Goal: Transaction & Acquisition: Purchase product/service

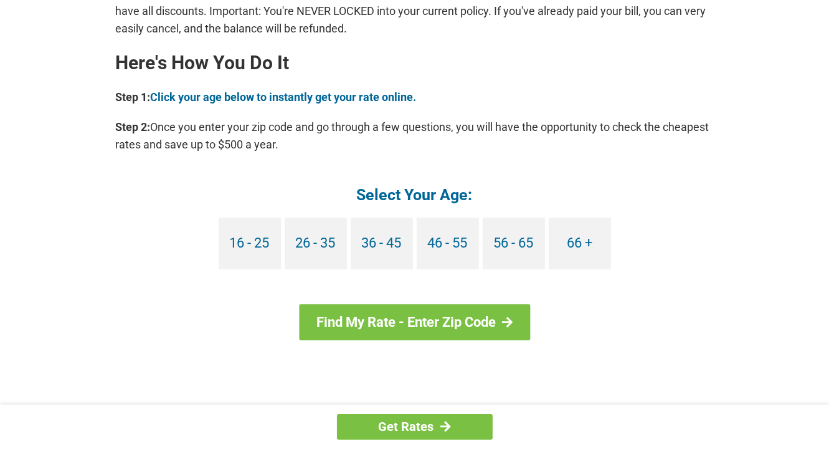
scroll to position [1083, 0]
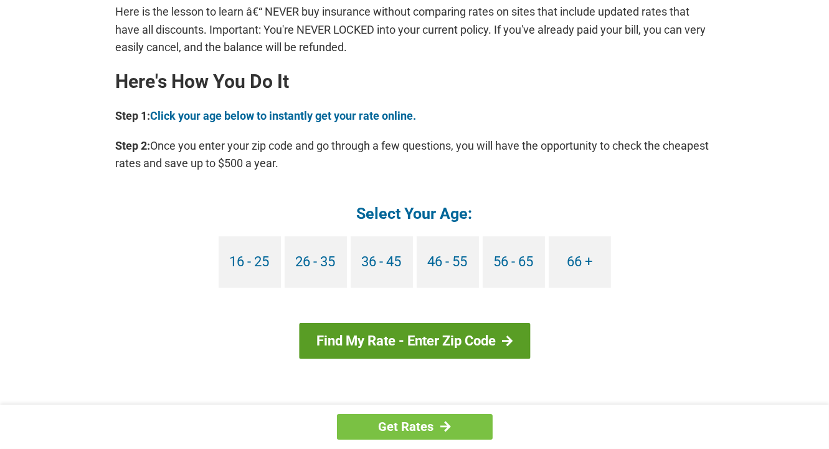
click at [471, 338] on link "Find My Rate - Enter Zip Code" at bounding box center [414, 341] width 231 height 36
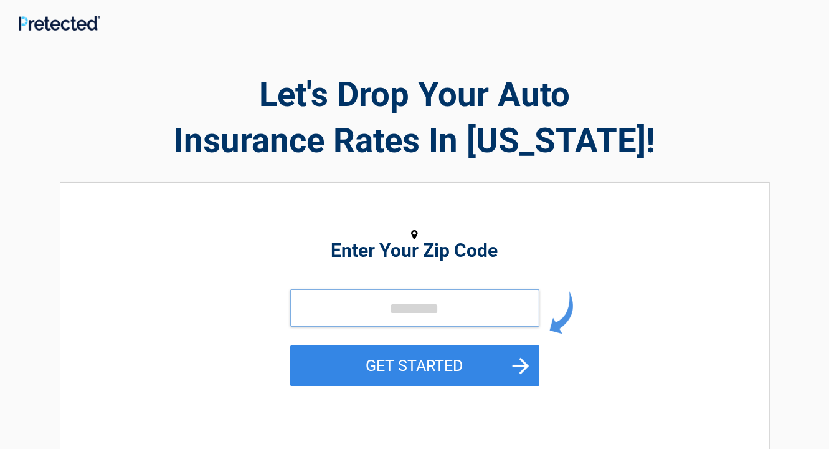
click at [435, 310] on input "tel" at bounding box center [414, 307] width 249 height 37
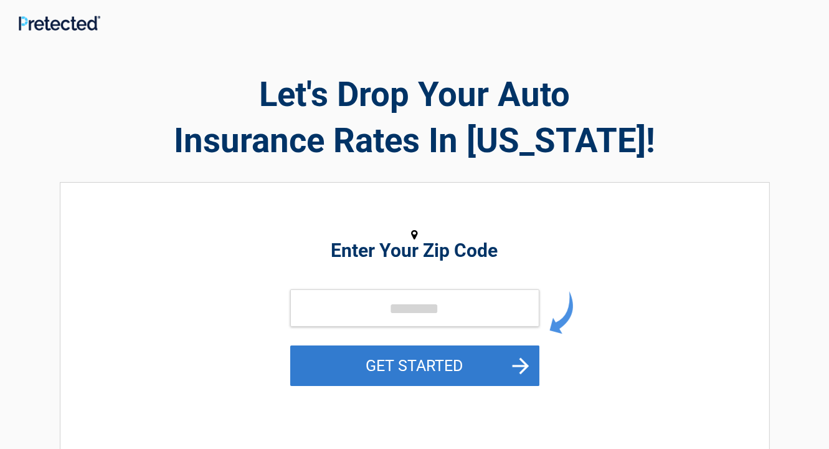
click at [522, 366] on button "GET STARTED" at bounding box center [414, 365] width 249 height 41
